Goal: Download file/media

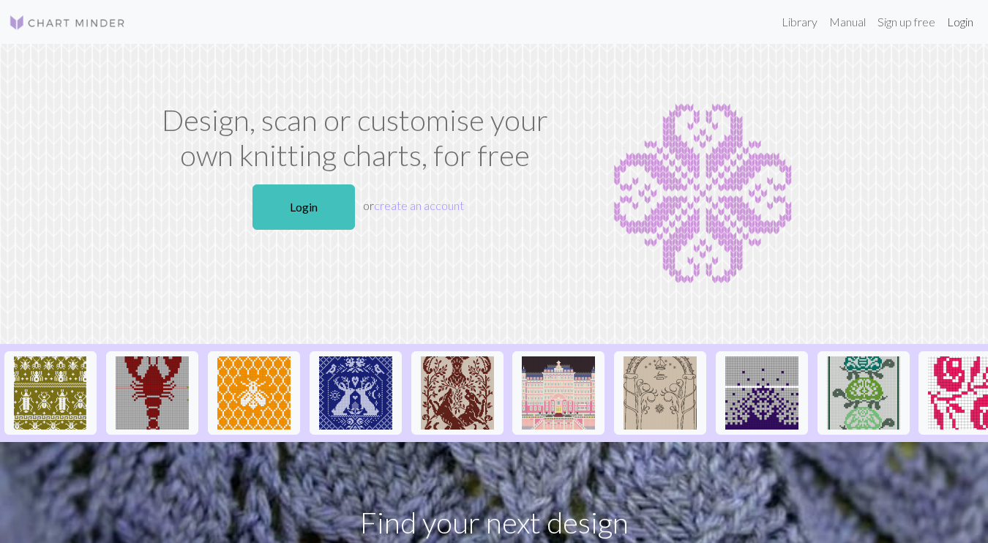
click at [956, 24] on link "Login" at bounding box center [960, 21] width 38 height 29
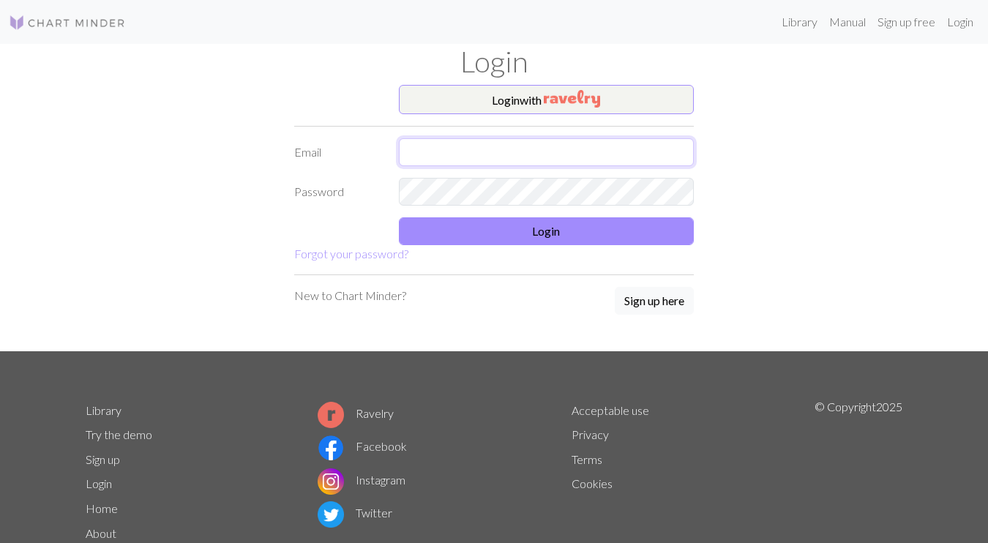
type input "[EMAIL_ADDRESS][DOMAIN_NAME]"
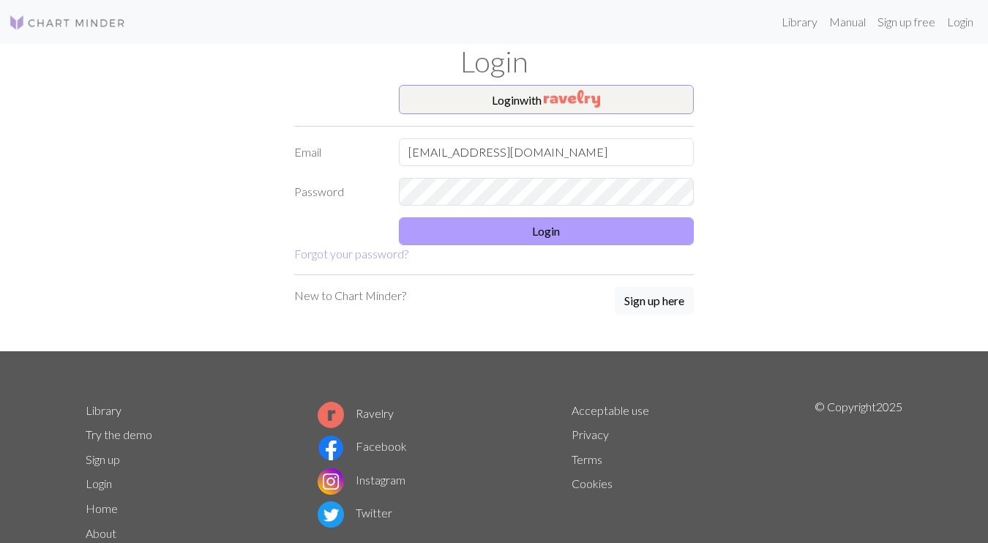
click at [478, 230] on button "Login" at bounding box center [547, 231] width 296 height 28
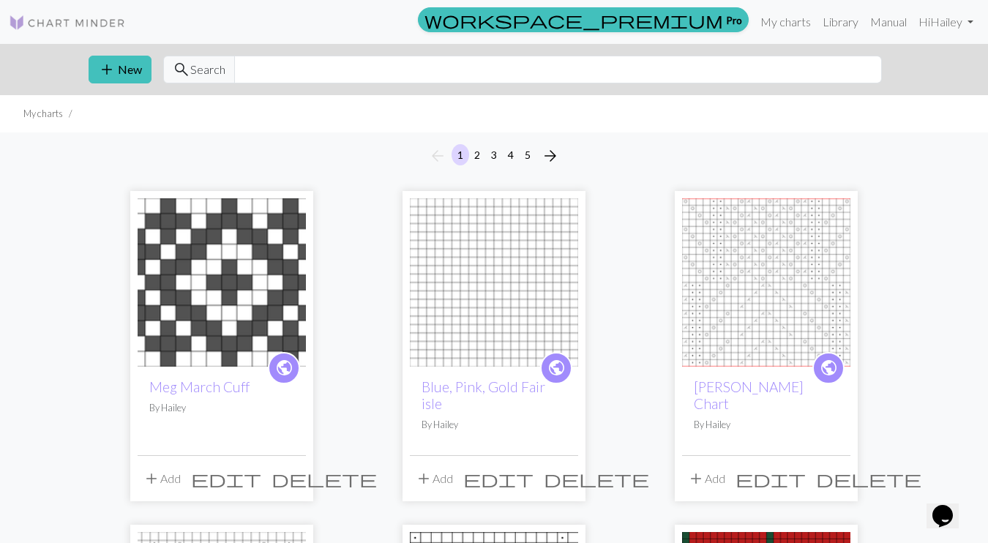
click at [528, 153] on button "5" at bounding box center [528, 154] width 18 height 21
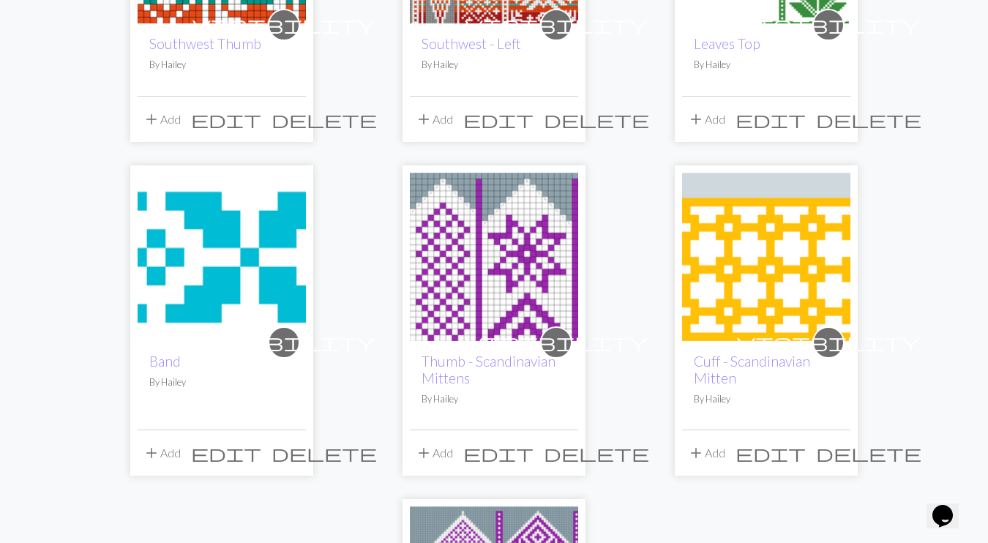
scroll to position [730, 0]
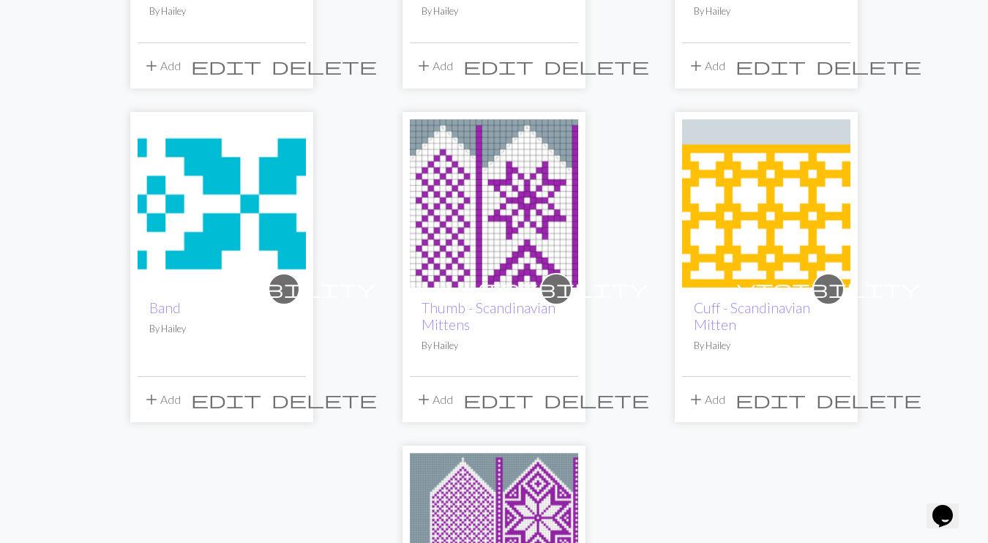
click at [504, 194] on img at bounding box center [494, 203] width 168 height 168
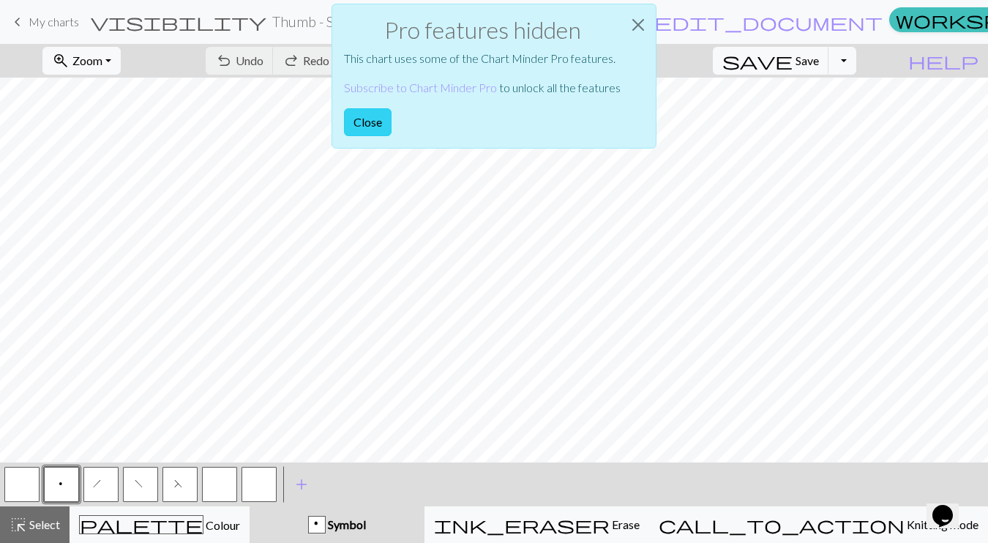
click at [361, 124] on button "Close" at bounding box center [368, 122] width 48 height 28
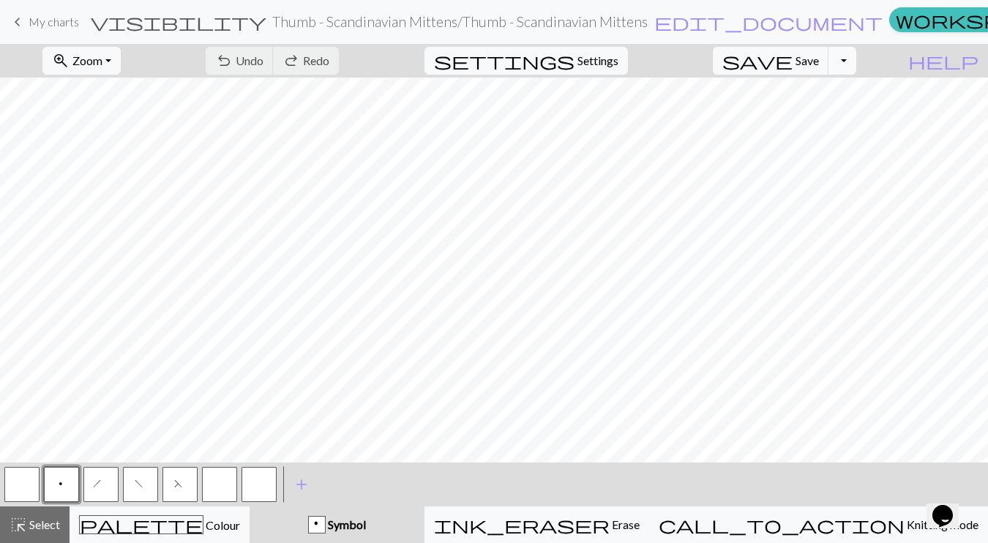
click at [856, 62] on button "Toggle Dropdown" at bounding box center [842, 61] width 28 height 28
click at [822, 112] on button "save_alt Download" at bounding box center [735, 116] width 242 height 23
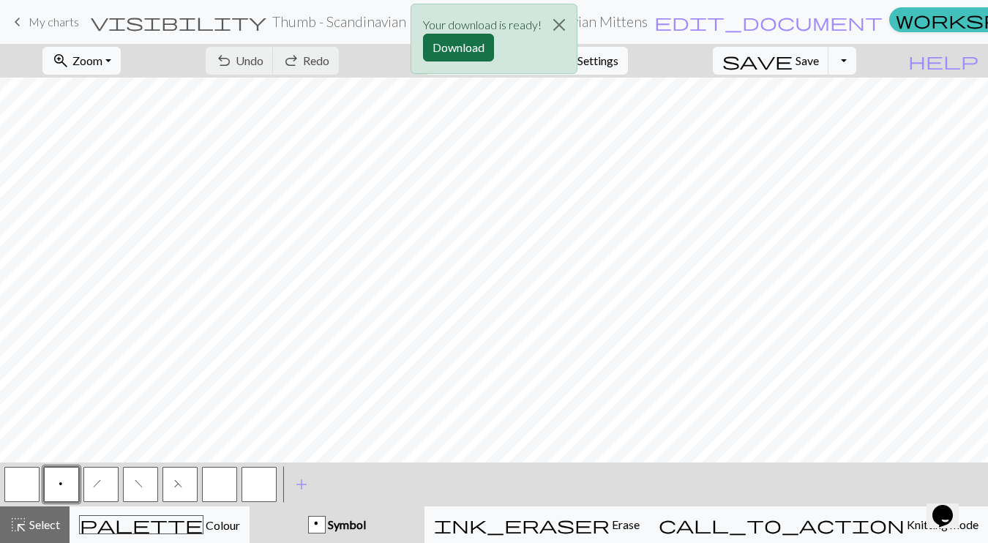
click at [459, 48] on button "Download" at bounding box center [458, 48] width 71 height 28
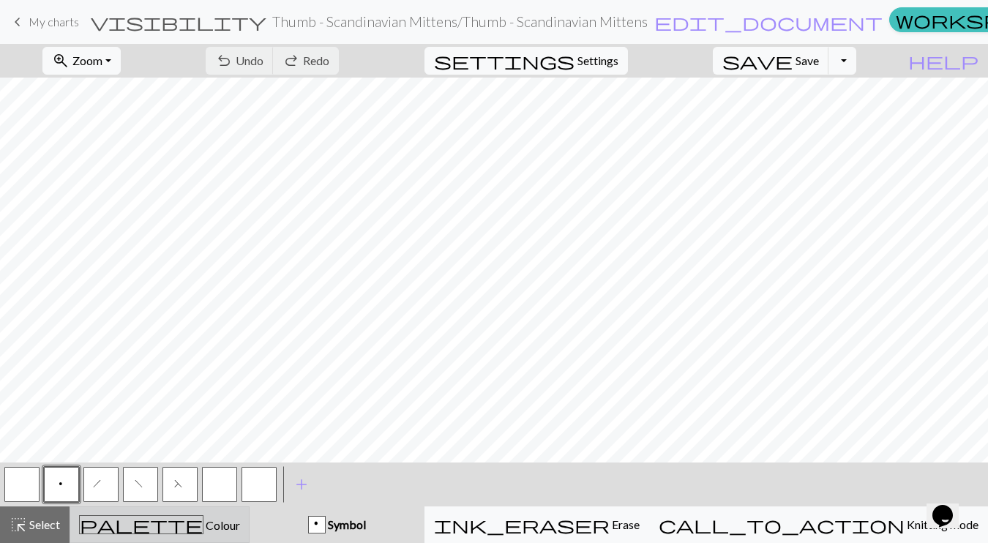
click at [240, 523] on div "palette Colour Colour" at bounding box center [159, 524] width 161 height 19
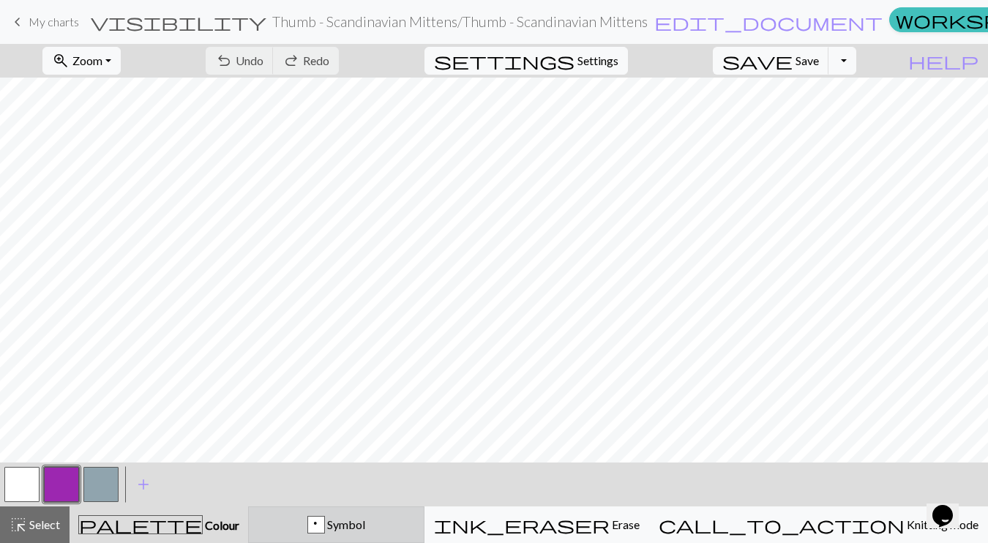
click at [356, 518] on div "p Symbol" at bounding box center [336, 525] width 157 height 18
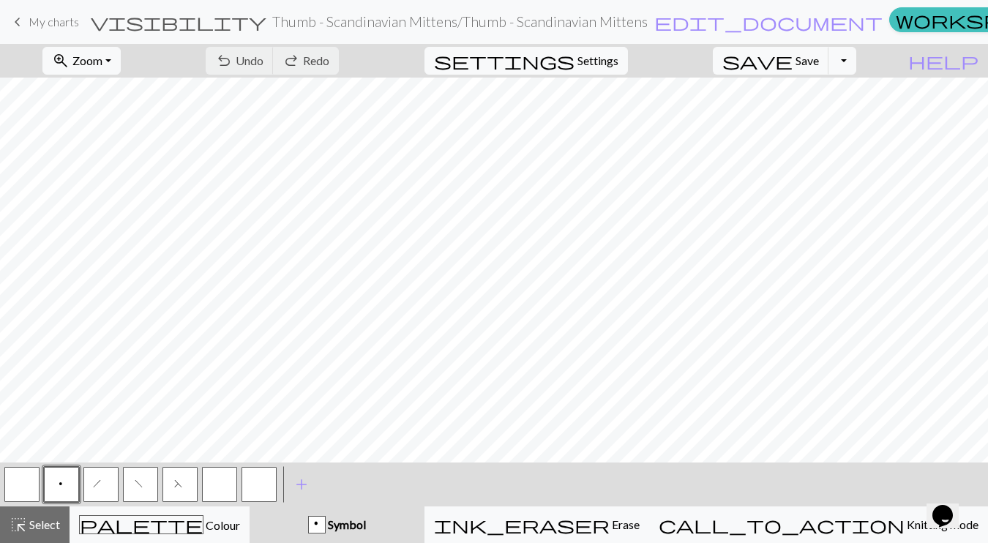
click at [24, 480] on button "button" at bounding box center [21, 484] width 35 height 35
click at [817, 61] on button "save Save Save" at bounding box center [771, 61] width 116 height 28
click at [819, 59] on span "Save" at bounding box center [807, 60] width 23 height 14
click at [819, 61] on span "Save" at bounding box center [807, 60] width 23 height 14
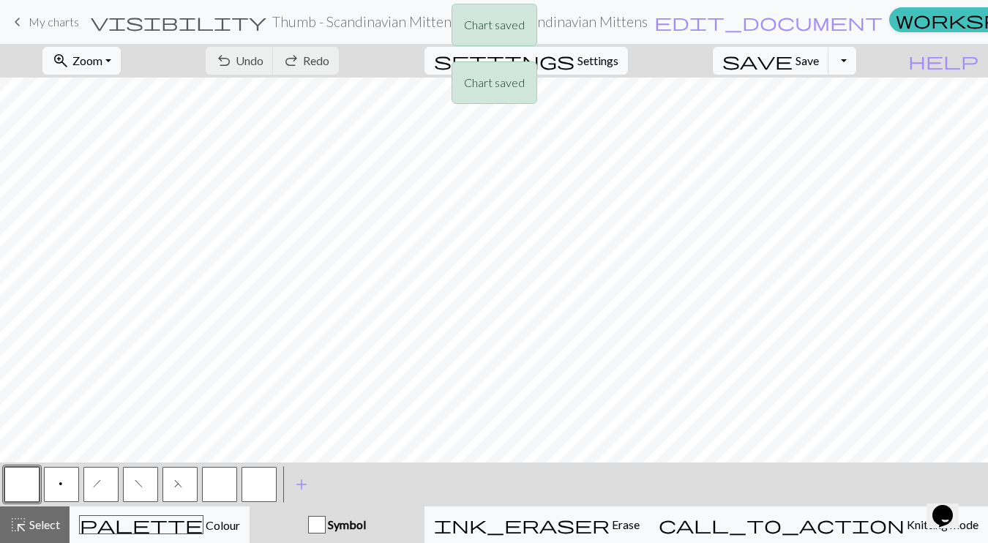
click at [869, 63] on div "Chart saved Chart saved" at bounding box center [494, 58] width 988 height 116
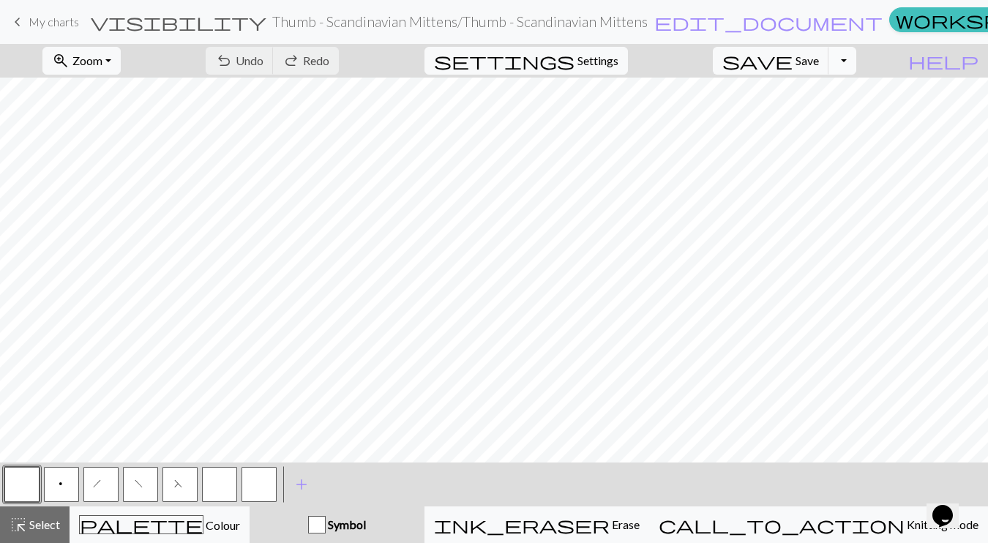
click at [856, 62] on button "Toggle Dropdown" at bounding box center [842, 61] width 28 height 28
click at [815, 119] on button "save_alt Download" at bounding box center [735, 116] width 242 height 23
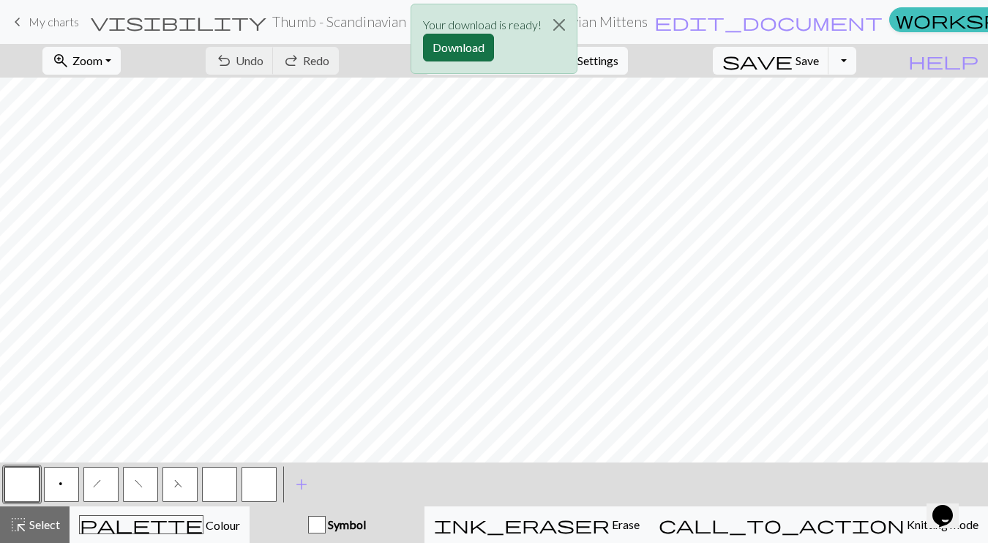
click at [449, 50] on button "Download" at bounding box center [458, 48] width 71 height 28
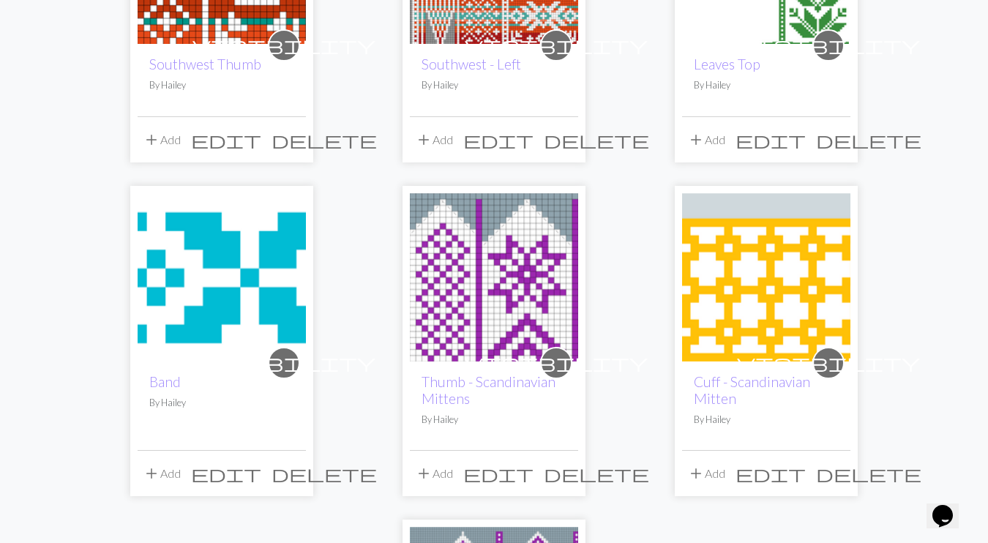
scroll to position [876, 0]
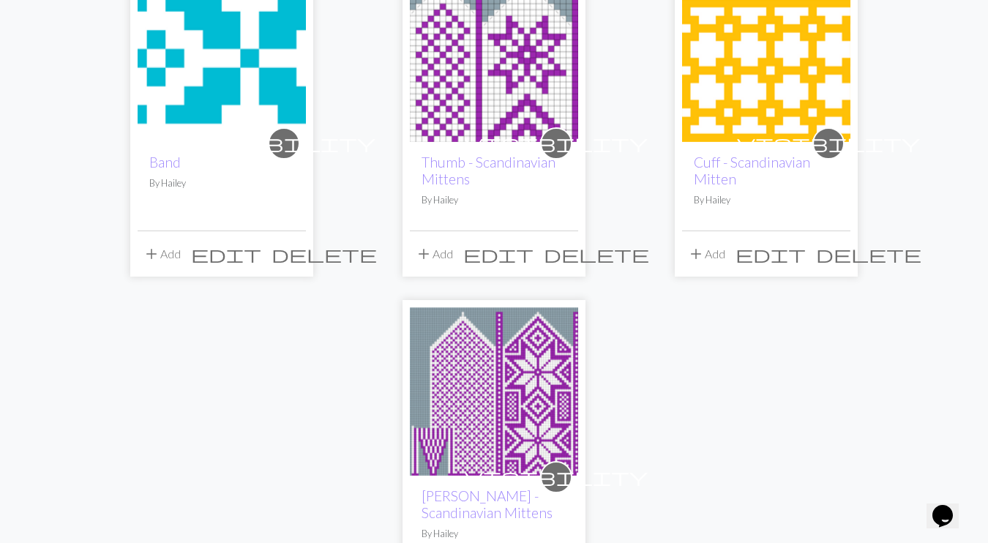
click at [502, 424] on img at bounding box center [494, 391] width 168 height 168
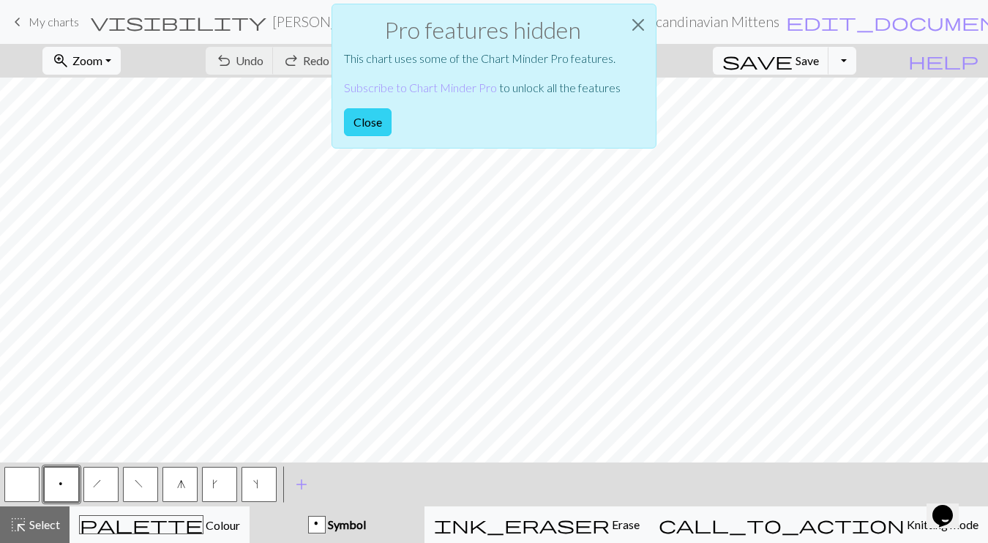
click at [363, 116] on button "Close" at bounding box center [368, 122] width 48 height 28
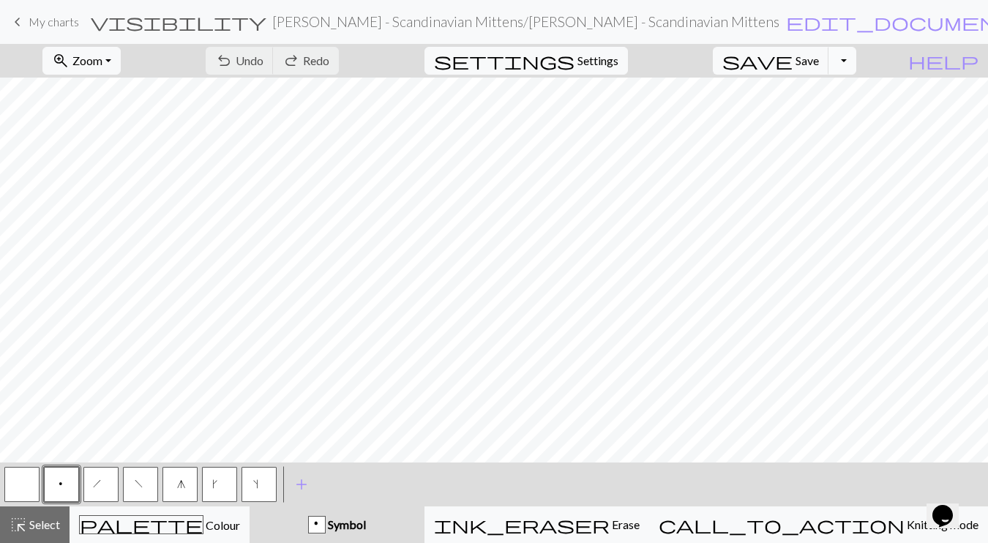
click at [856, 59] on button "Toggle Dropdown" at bounding box center [842, 61] width 28 height 28
click at [817, 117] on button "save_alt Download" at bounding box center [735, 116] width 242 height 23
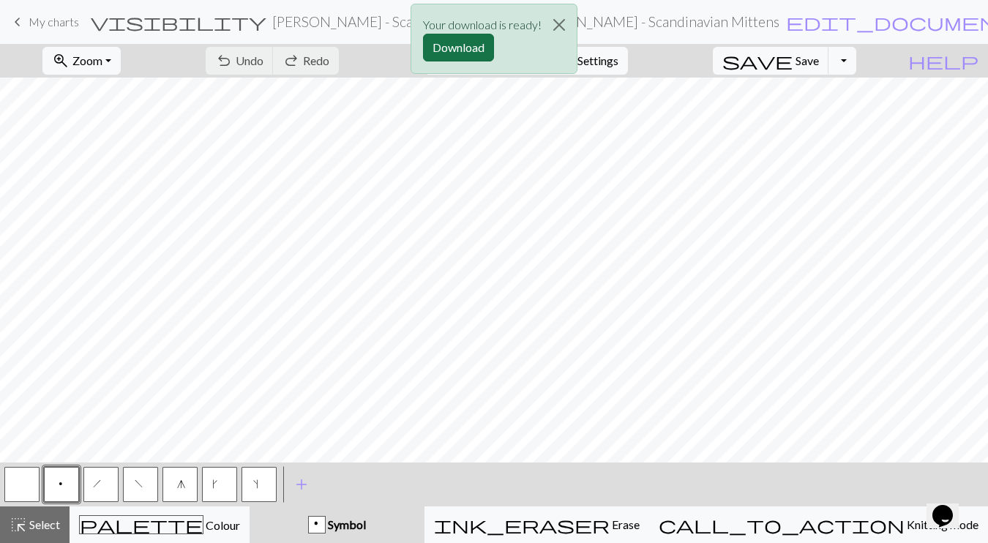
click at [465, 42] on button "Download" at bounding box center [458, 48] width 71 height 28
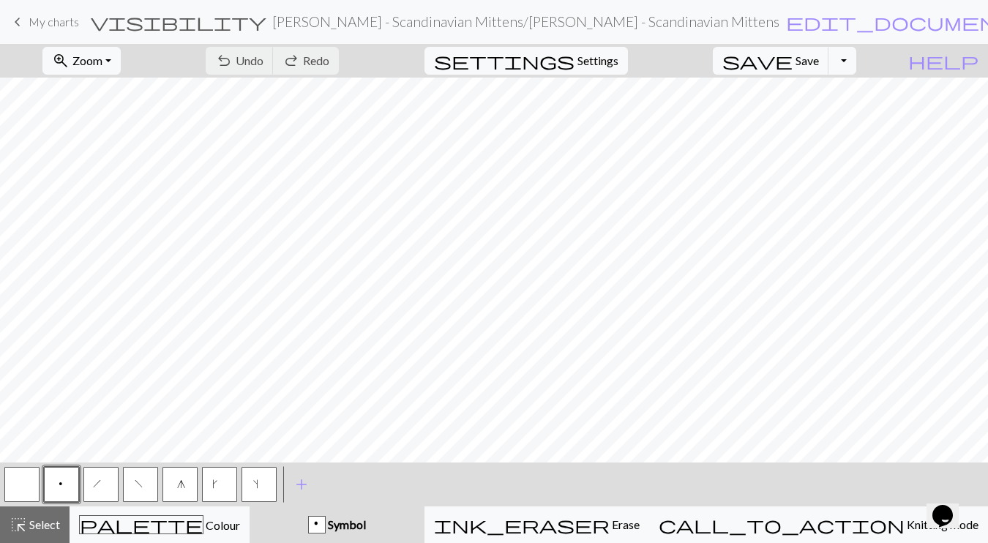
click at [52, 21] on span "My charts" at bounding box center [54, 22] width 50 height 14
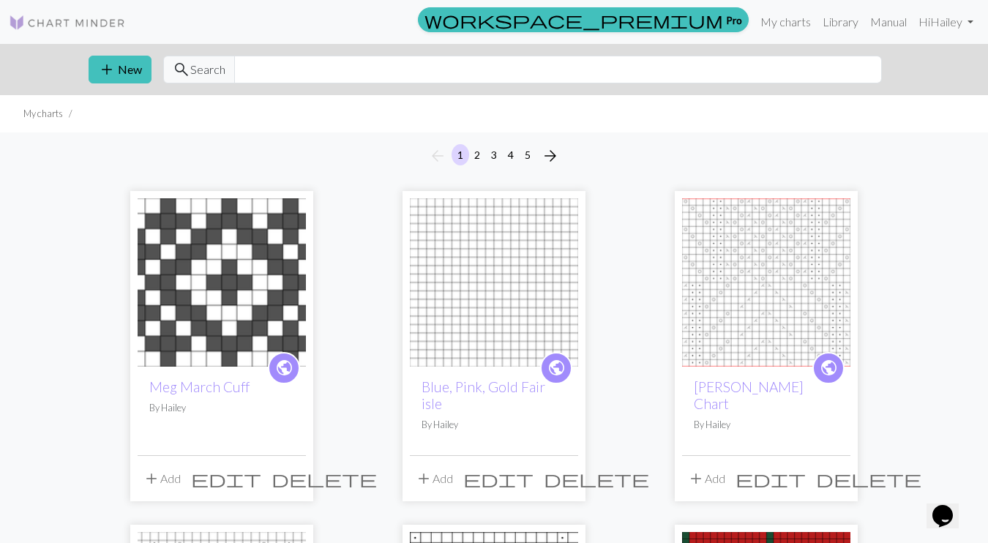
click at [527, 157] on button "5" at bounding box center [528, 154] width 18 height 21
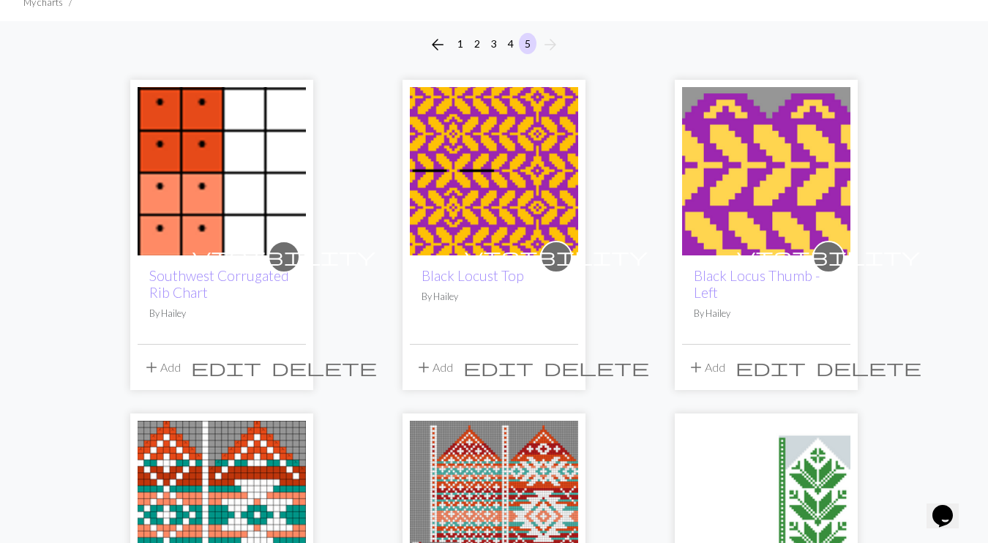
scroll to position [675, 0]
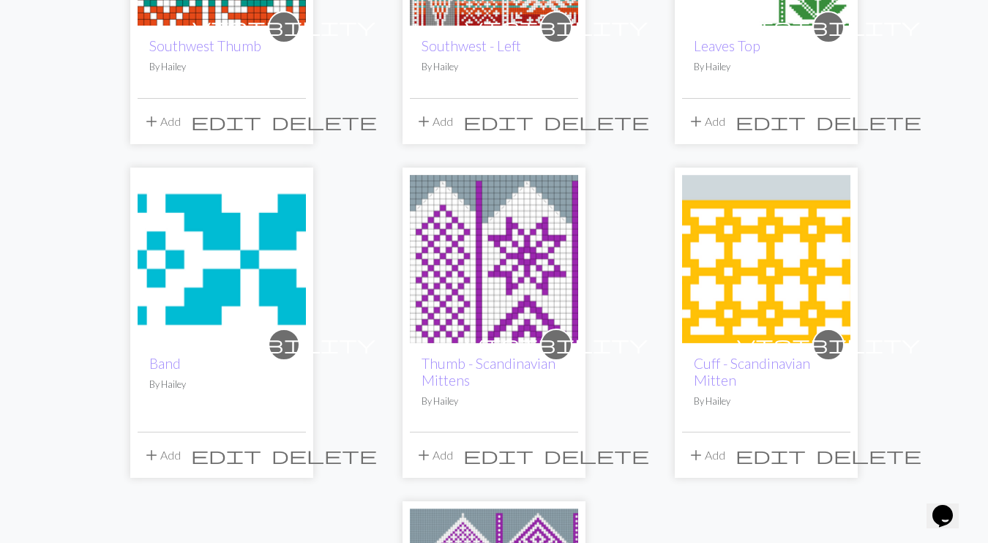
click at [474, 291] on img at bounding box center [494, 259] width 168 height 168
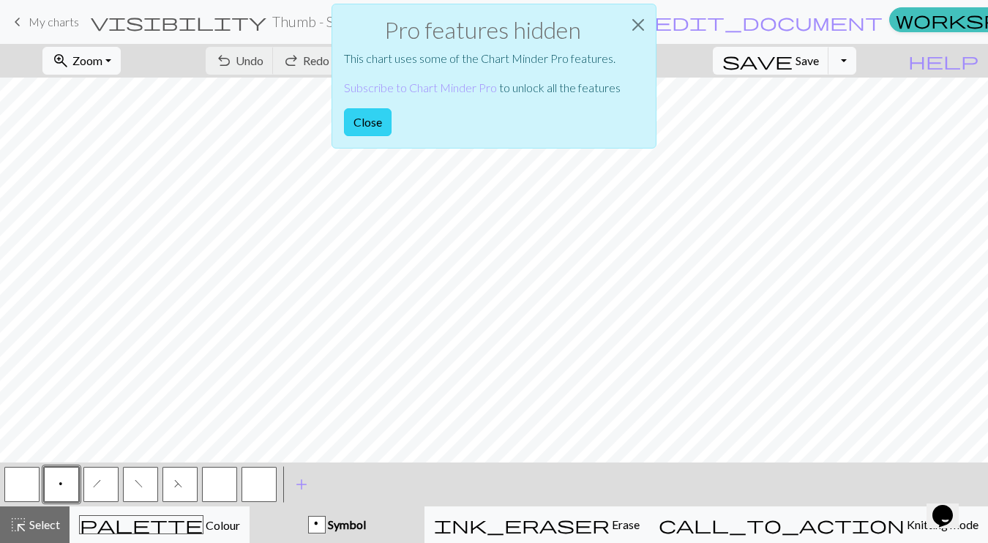
click at [364, 118] on button "Close" at bounding box center [368, 122] width 48 height 28
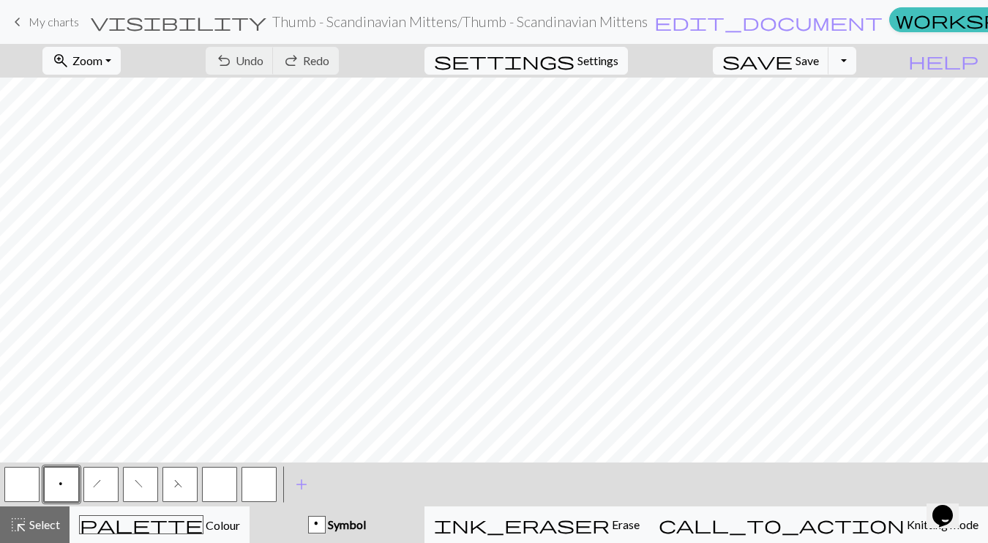
click at [228, 480] on button "button" at bounding box center [219, 484] width 35 height 35
click at [220, 483] on button "button" at bounding box center [219, 484] width 35 height 35
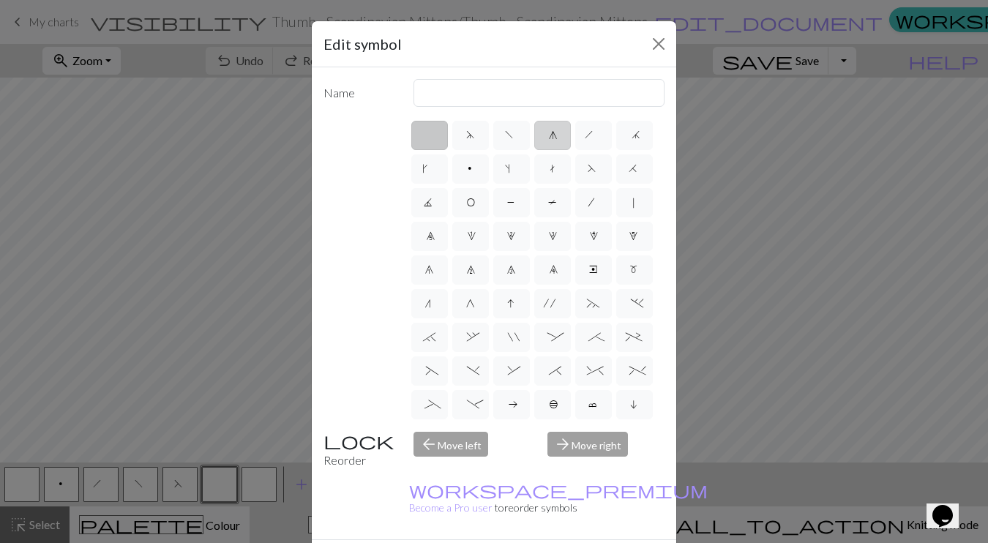
click at [550, 132] on span "g" at bounding box center [552, 137] width 7 height 15
click at [550, 132] on input "g" at bounding box center [554, 131] width 10 height 10
radio input "true"
type input "sk2p"
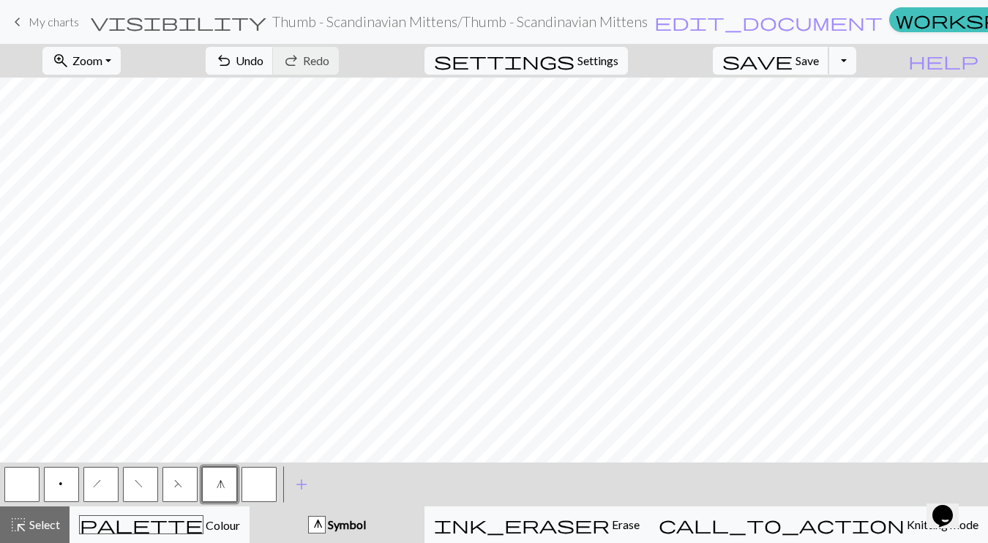
click at [819, 61] on span "Save" at bounding box center [807, 60] width 23 height 14
click at [856, 65] on button "Toggle Dropdown" at bounding box center [842, 61] width 28 height 28
click at [837, 113] on button "save_alt Download" at bounding box center [735, 116] width 242 height 23
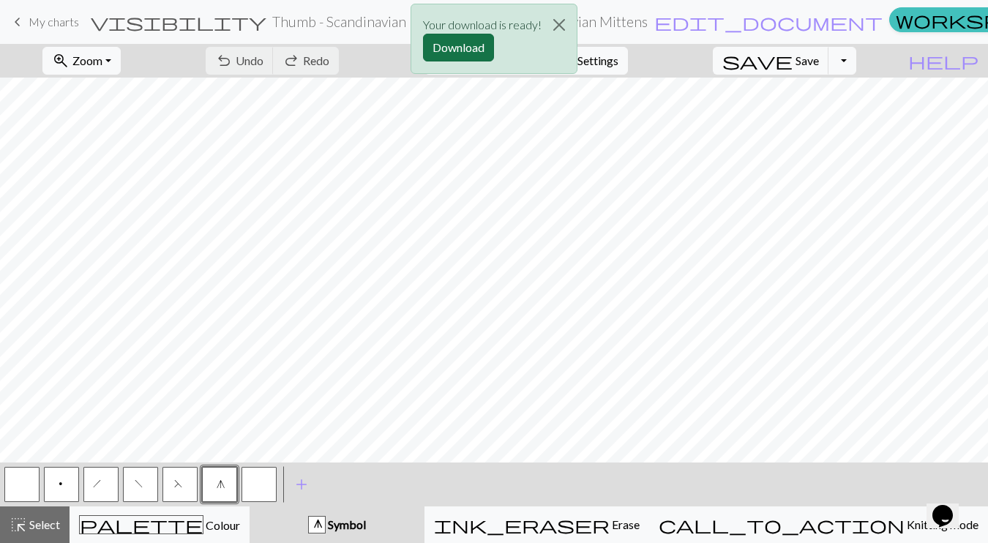
click at [447, 46] on button "Download" at bounding box center [458, 48] width 71 height 28
